Goal: Task Accomplishment & Management: Use online tool/utility

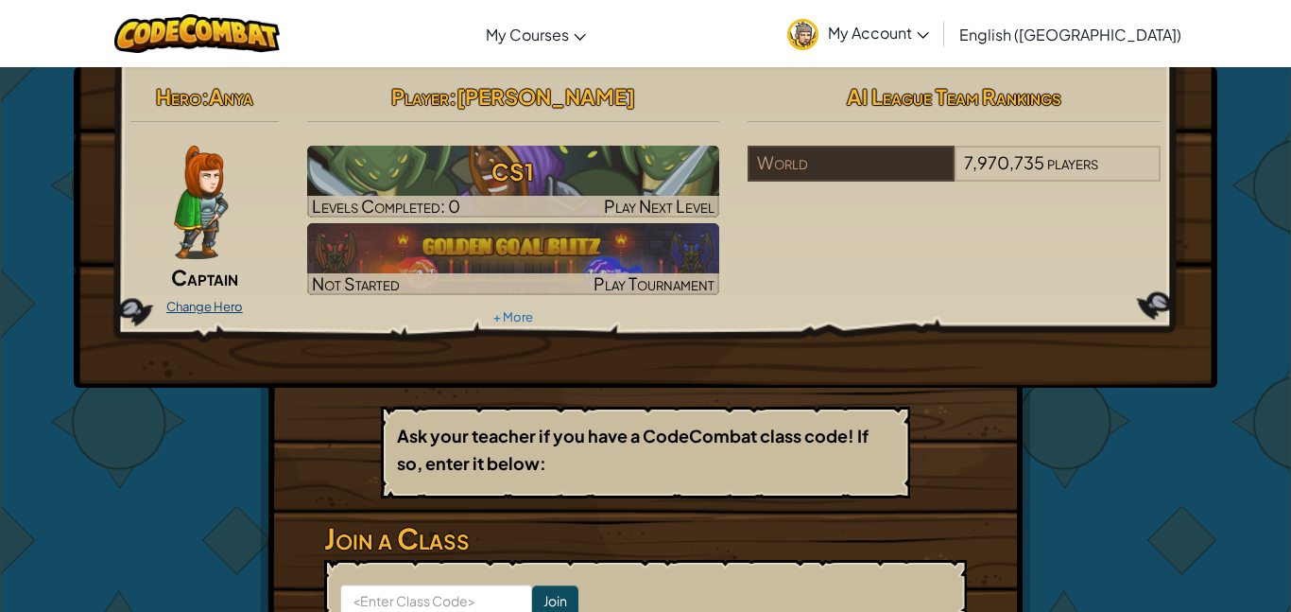
click at [233, 311] on link "Change Hero" at bounding box center [204, 306] width 77 height 15
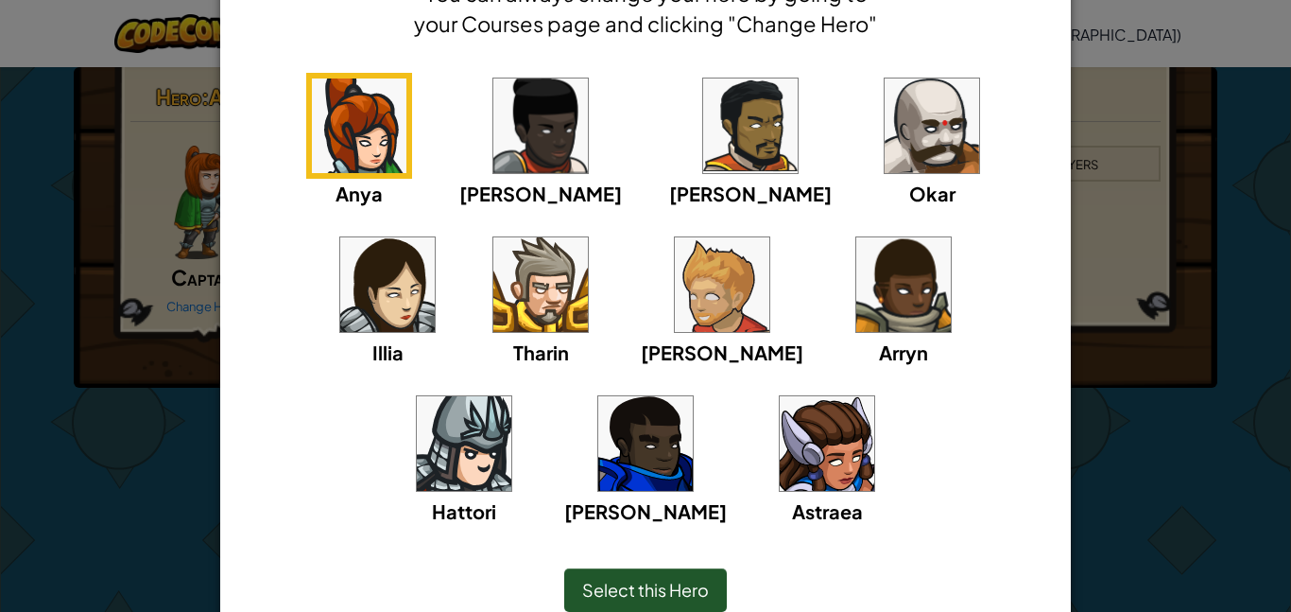
scroll to position [203, 0]
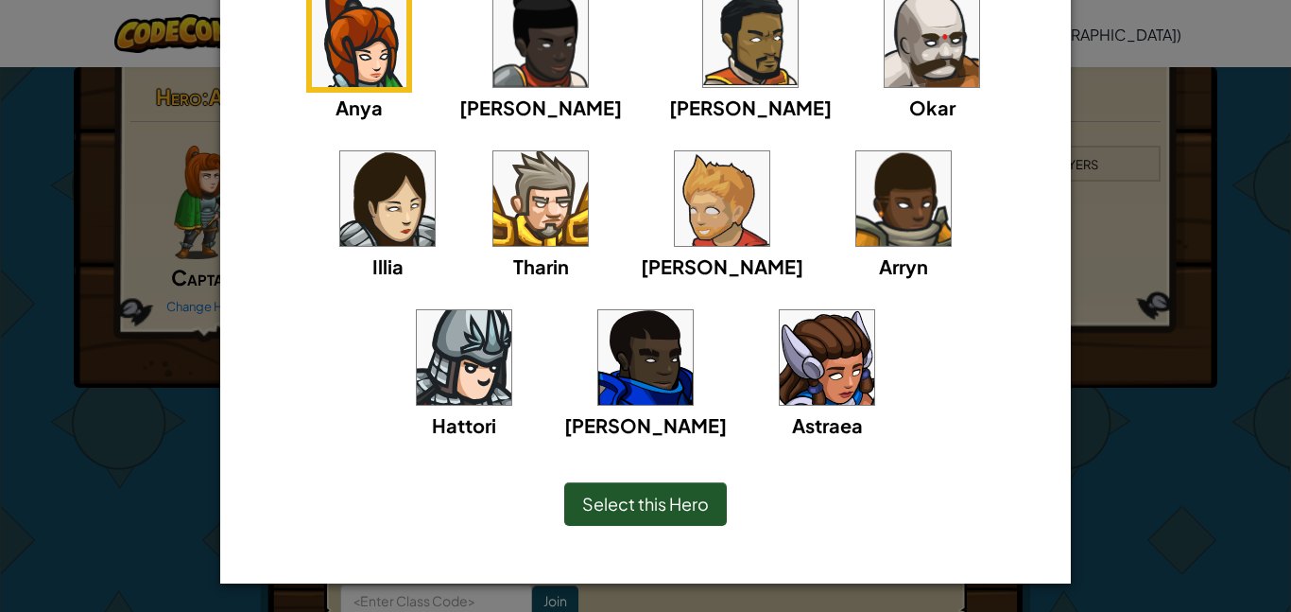
click at [493, 229] on img at bounding box center [540, 198] width 95 height 95
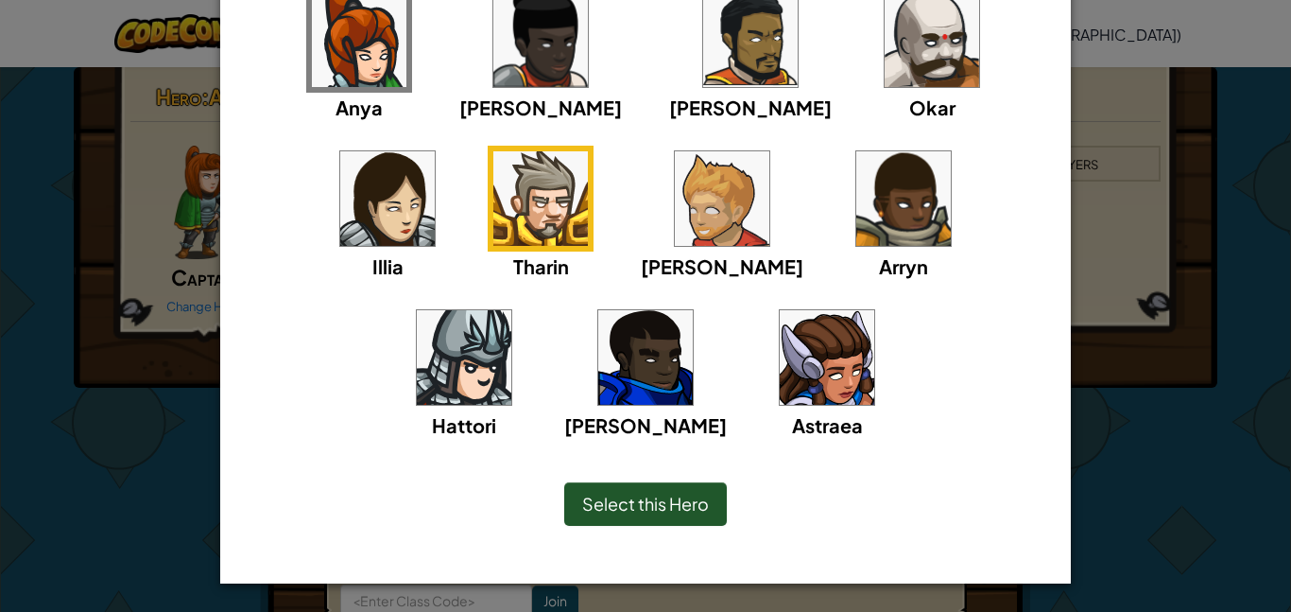
click at [682, 505] on span "Select this Hero" at bounding box center [645, 503] width 127 height 22
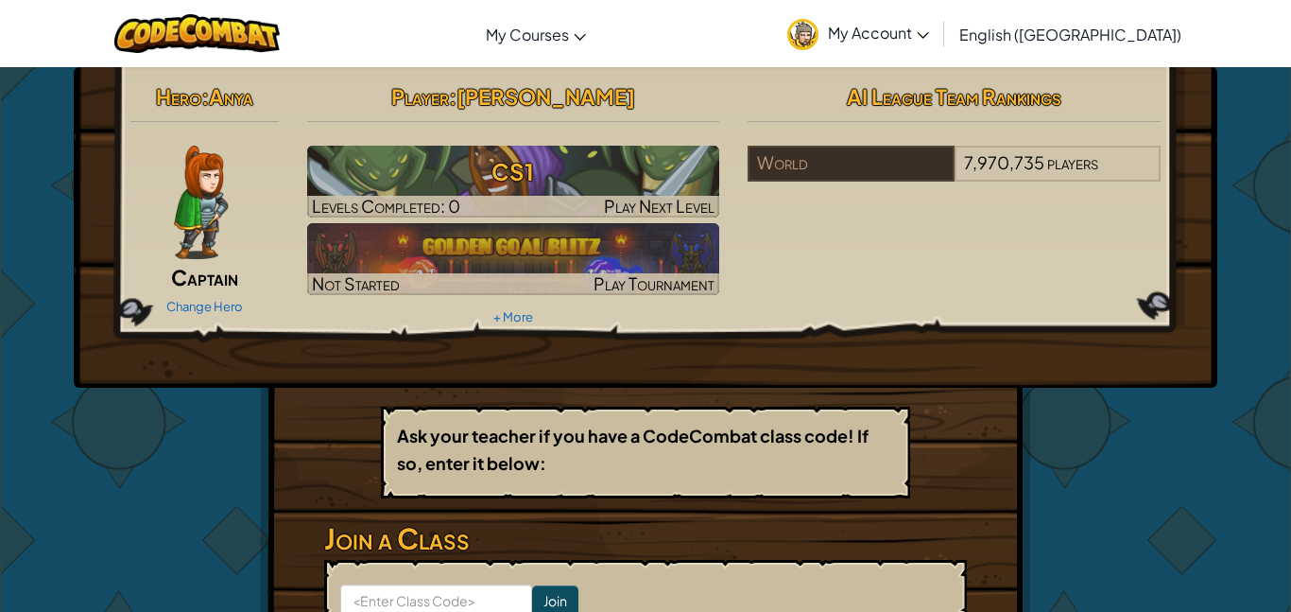
click at [225, 295] on div "Change Hero" at bounding box center [204, 305] width 148 height 30
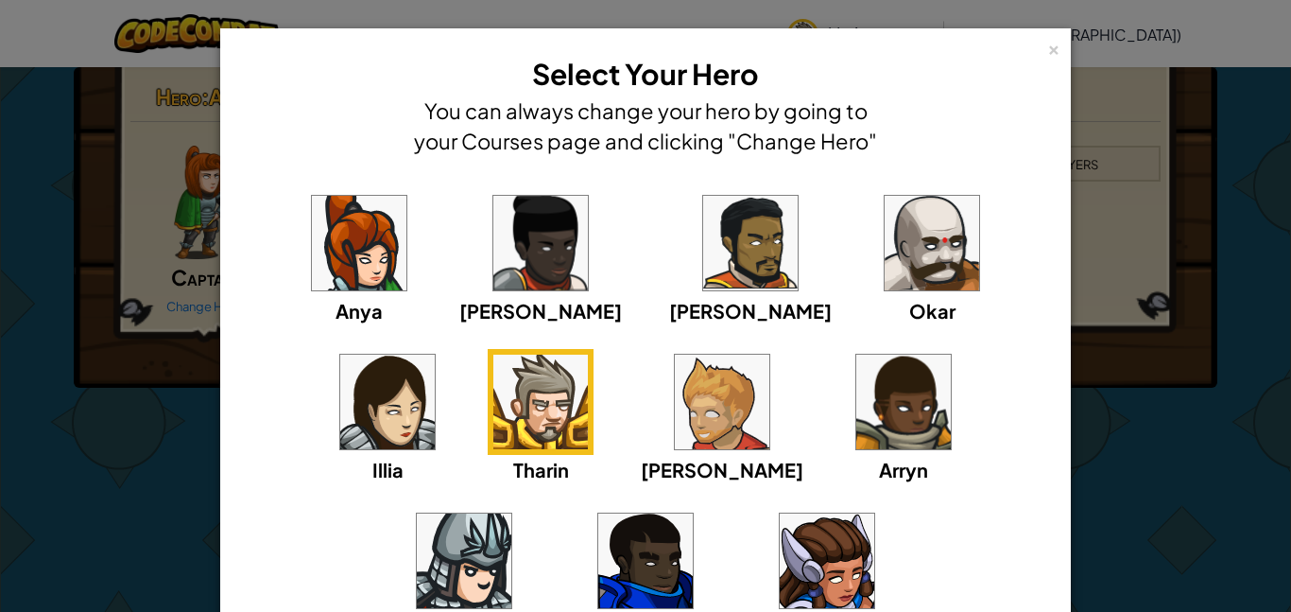
click at [493, 408] on img at bounding box center [540, 401] width 95 height 95
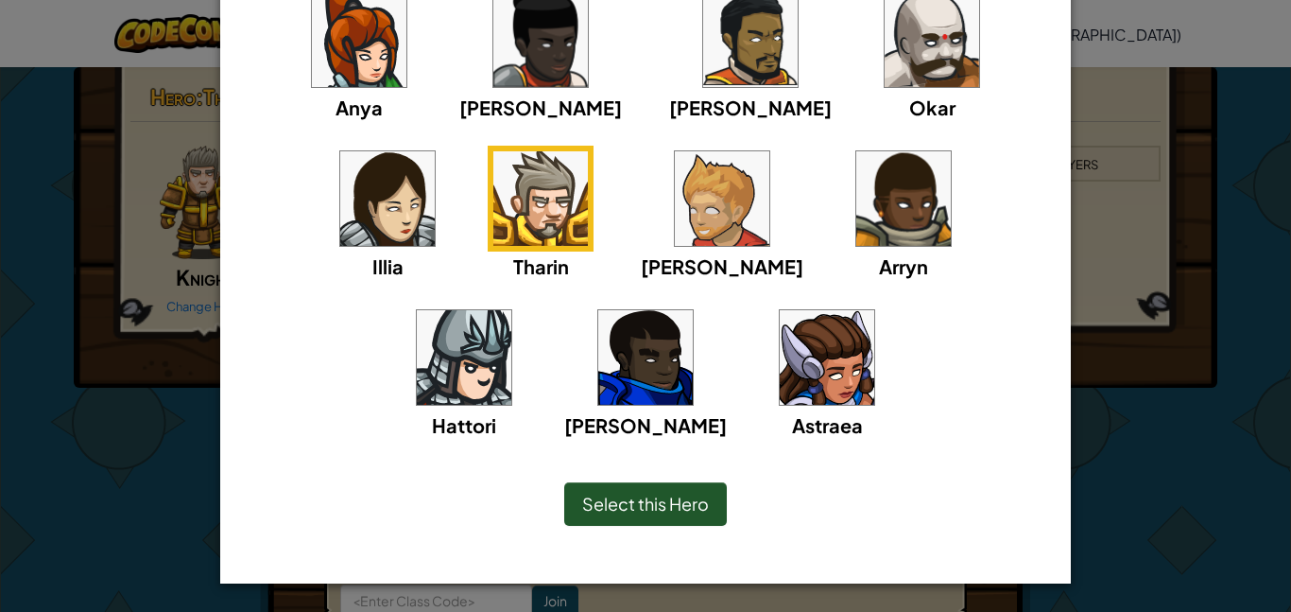
click at [678, 512] on span "Select this Hero" at bounding box center [645, 503] width 127 height 22
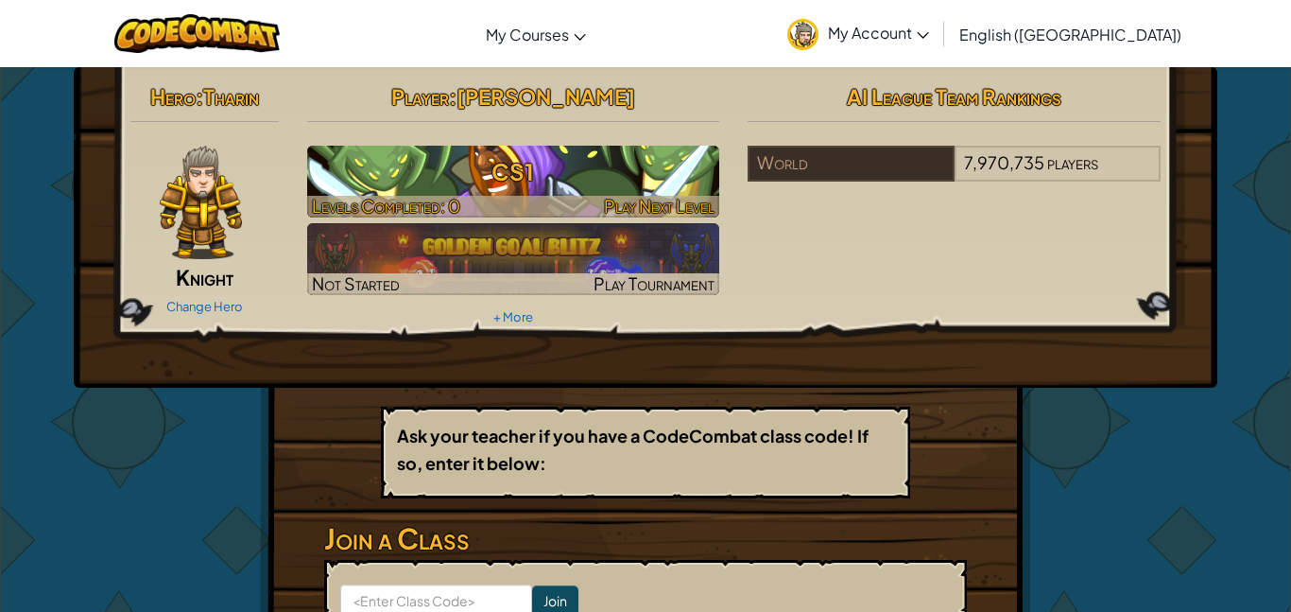
click at [623, 177] on h3 "CS1" at bounding box center [513, 171] width 413 height 43
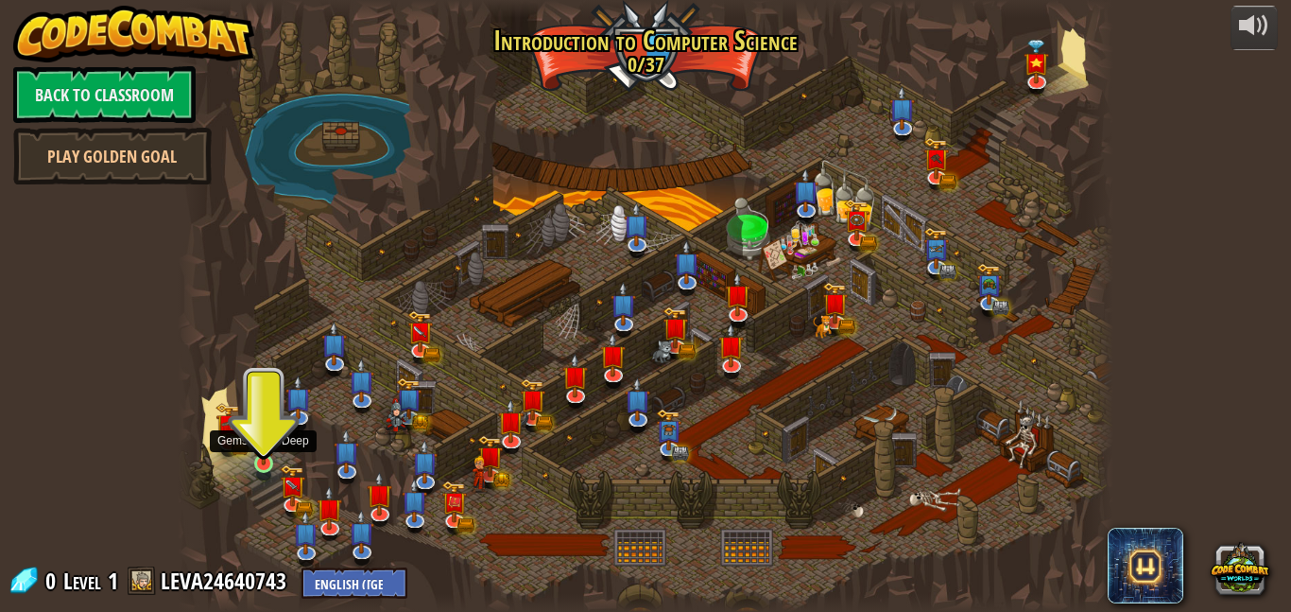
click at [260, 456] on img at bounding box center [263, 439] width 22 height 51
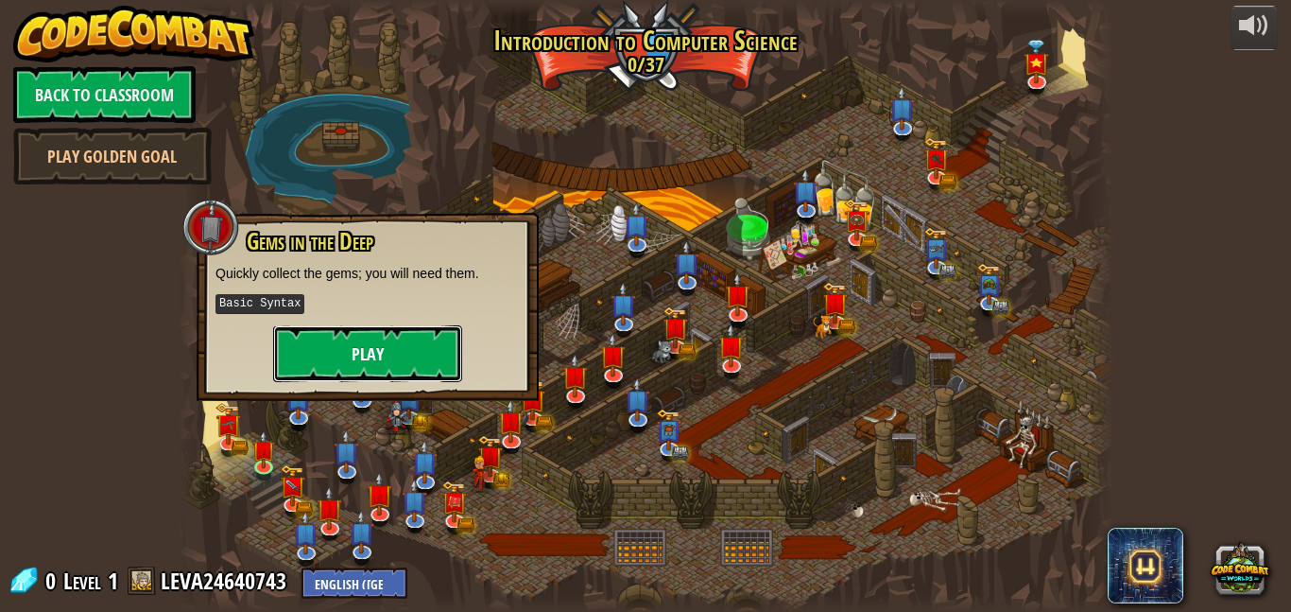
click at [433, 357] on button "Play" at bounding box center [367, 353] width 189 height 57
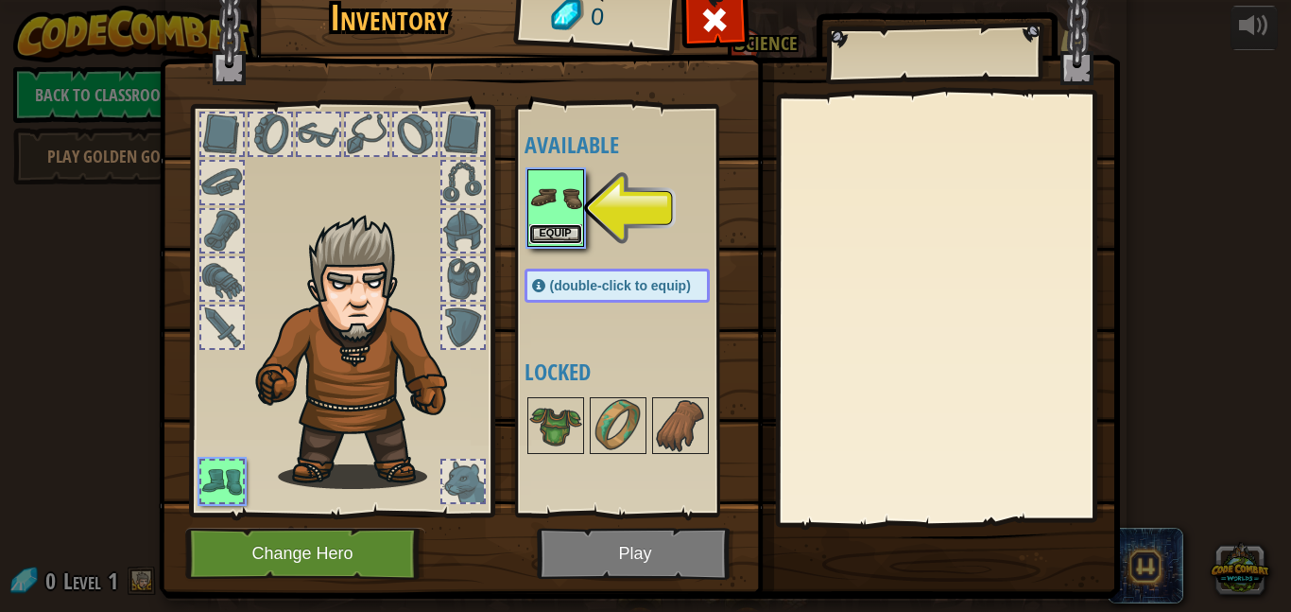
click at [568, 241] on button "Equip" at bounding box center [555, 234] width 53 height 20
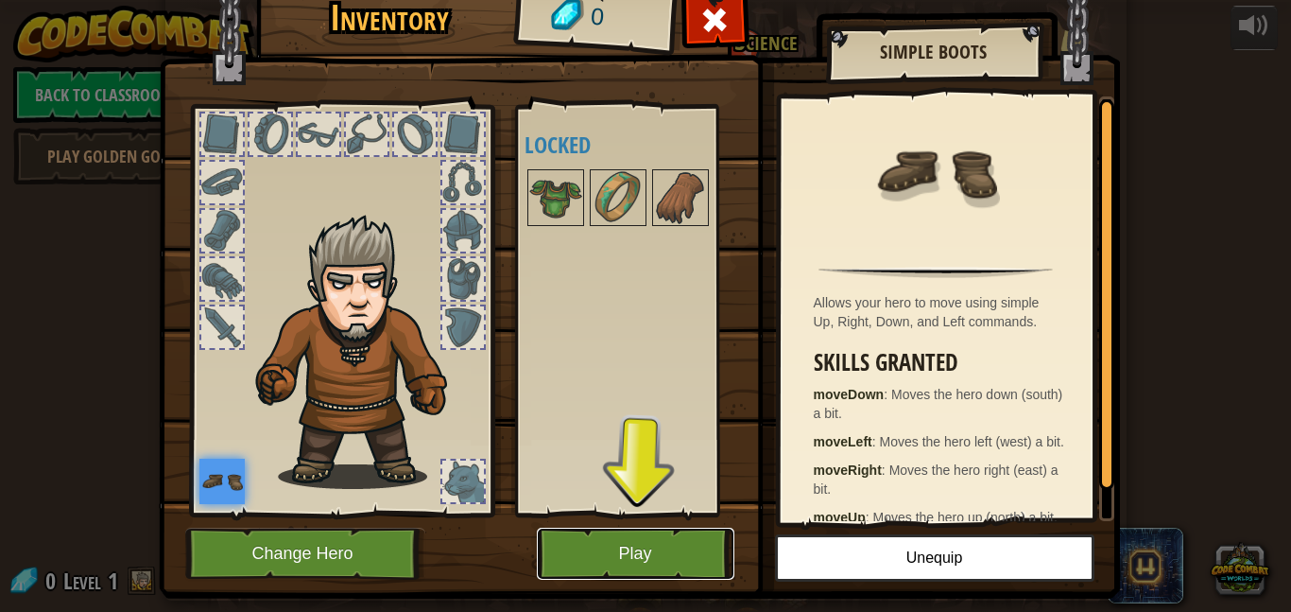
click at [637, 544] on button "Play" at bounding box center [636, 553] width 198 height 52
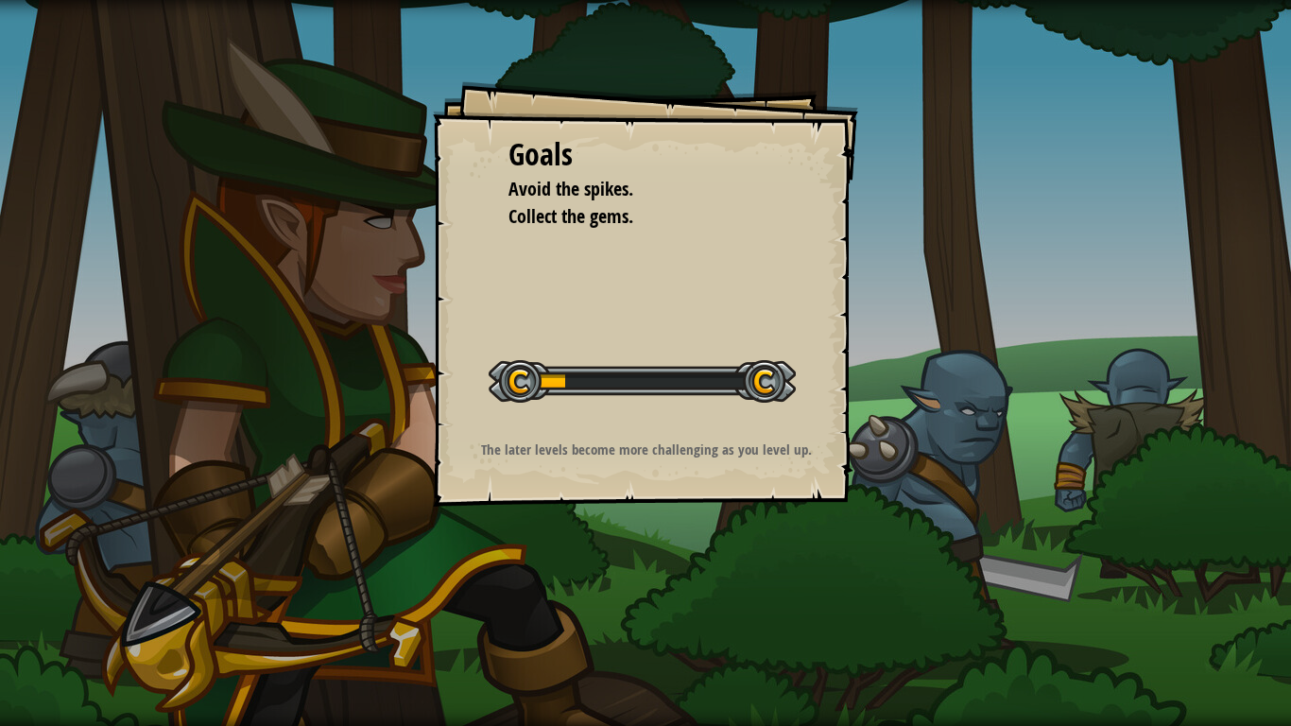
click at [696, 545] on div "Goals Avoid the spikes. Collect the gems. Start Level Error loading from server…" at bounding box center [645, 363] width 1291 height 726
click at [395, 611] on div "Goals Avoid the spikes. Collect the gems. Start Level Error loading from server…" at bounding box center [645, 363] width 1291 height 726
click at [633, 405] on div "Start Level" at bounding box center [642, 379] width 307 height 76
click at [724, 395] on div at bounding box center [642, 381] width 307 height 43
click at [915, 465] on div "Goals Avoid the spikes. Collect the gems. Start Level Error loading from server…" at bounding box center [645, 363] width 1291 height 726
